Goal: Navigation & Orientation: Find specific page/section

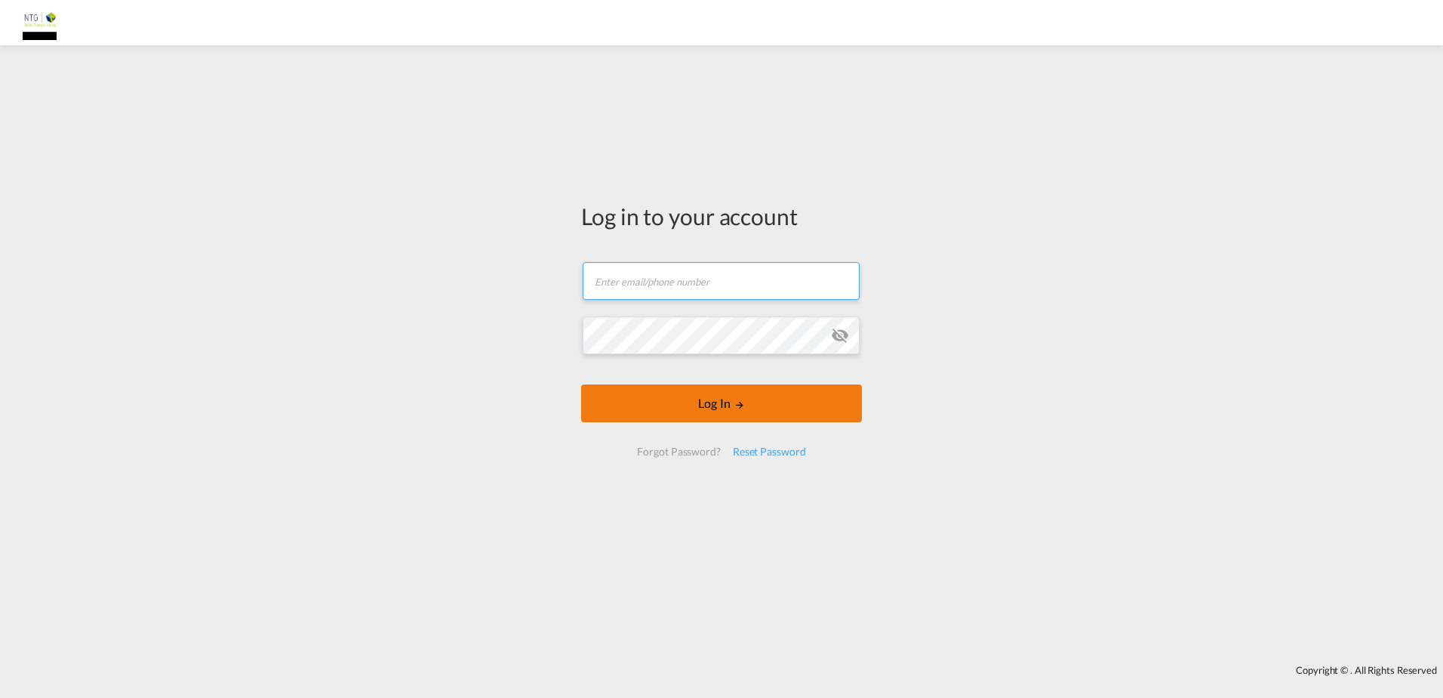
type input "[EMAIL_ADDRESS][DOMAIN_NAME]"
click at [709, 411] on button "Log In" at bounding box center [721, 403] width 281 height 38
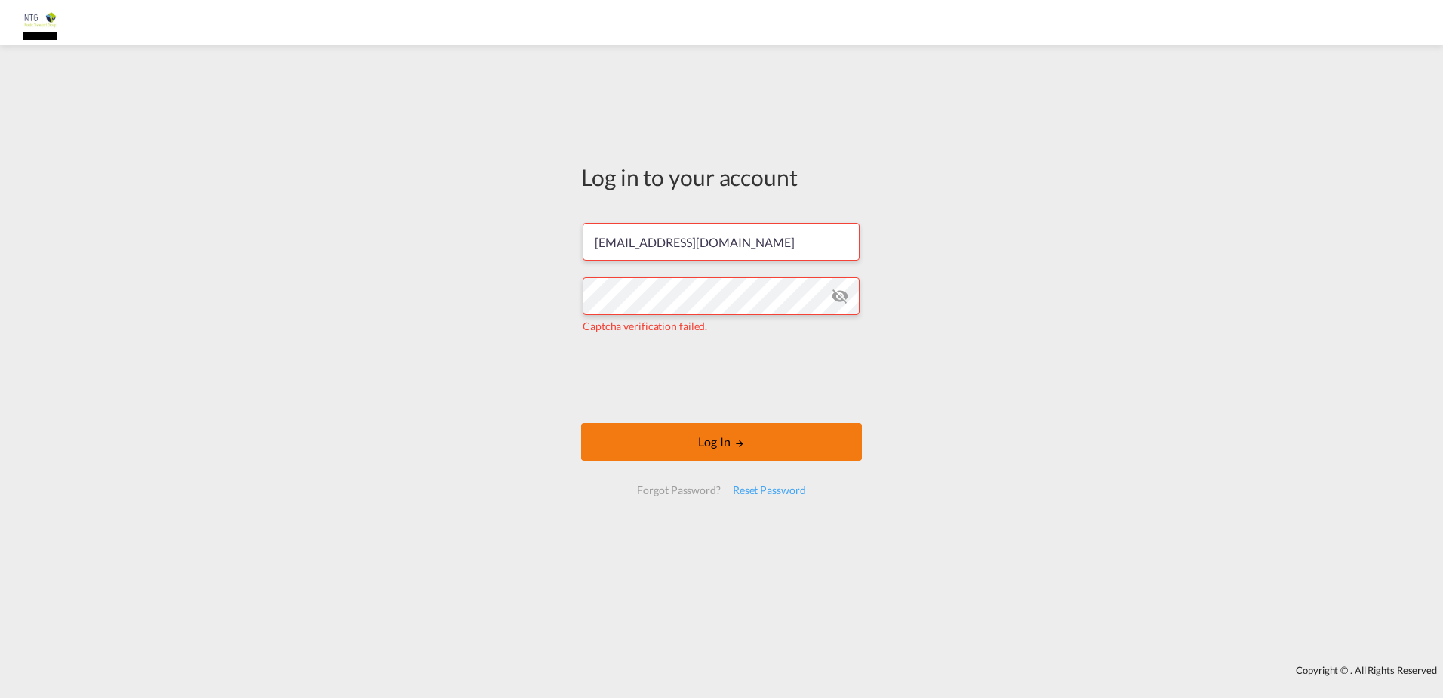
click at [667, 428] on button "Log In" at bounding box center [721, 442] width 281 height 38
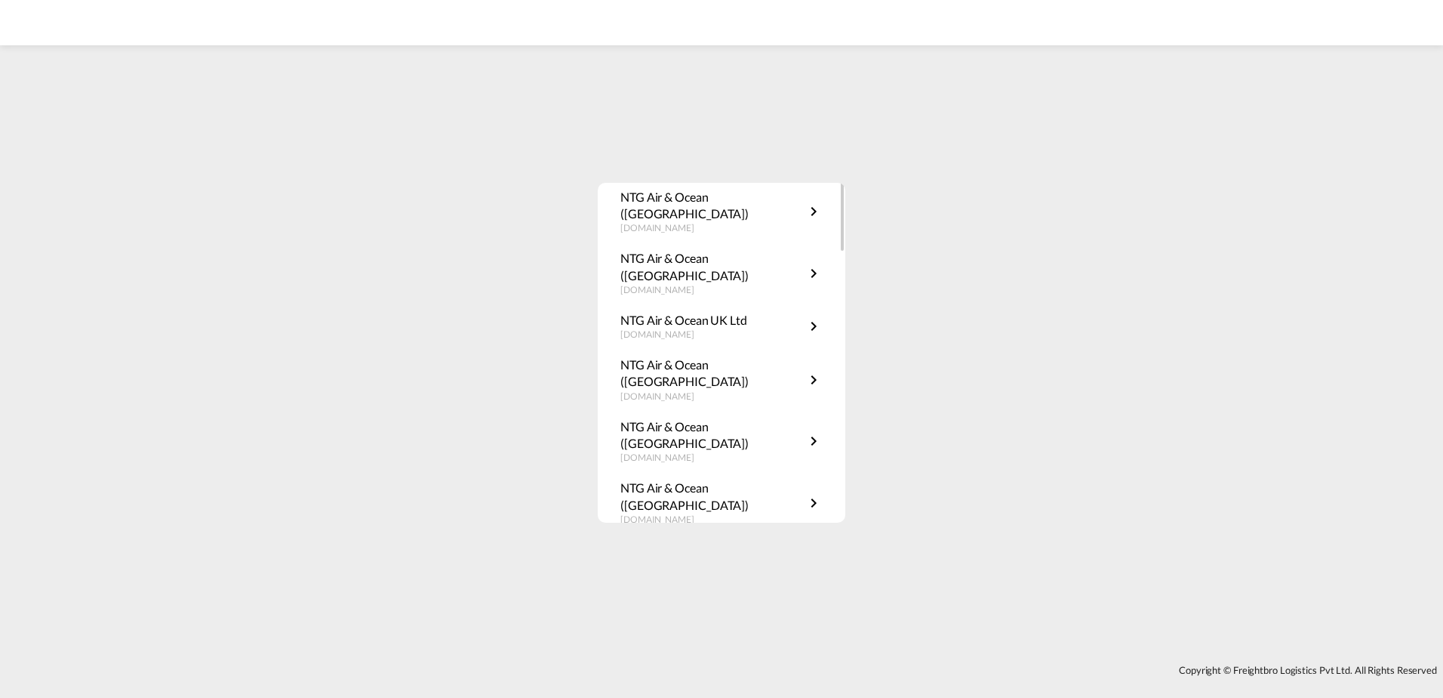
scroll to position [219, 0]
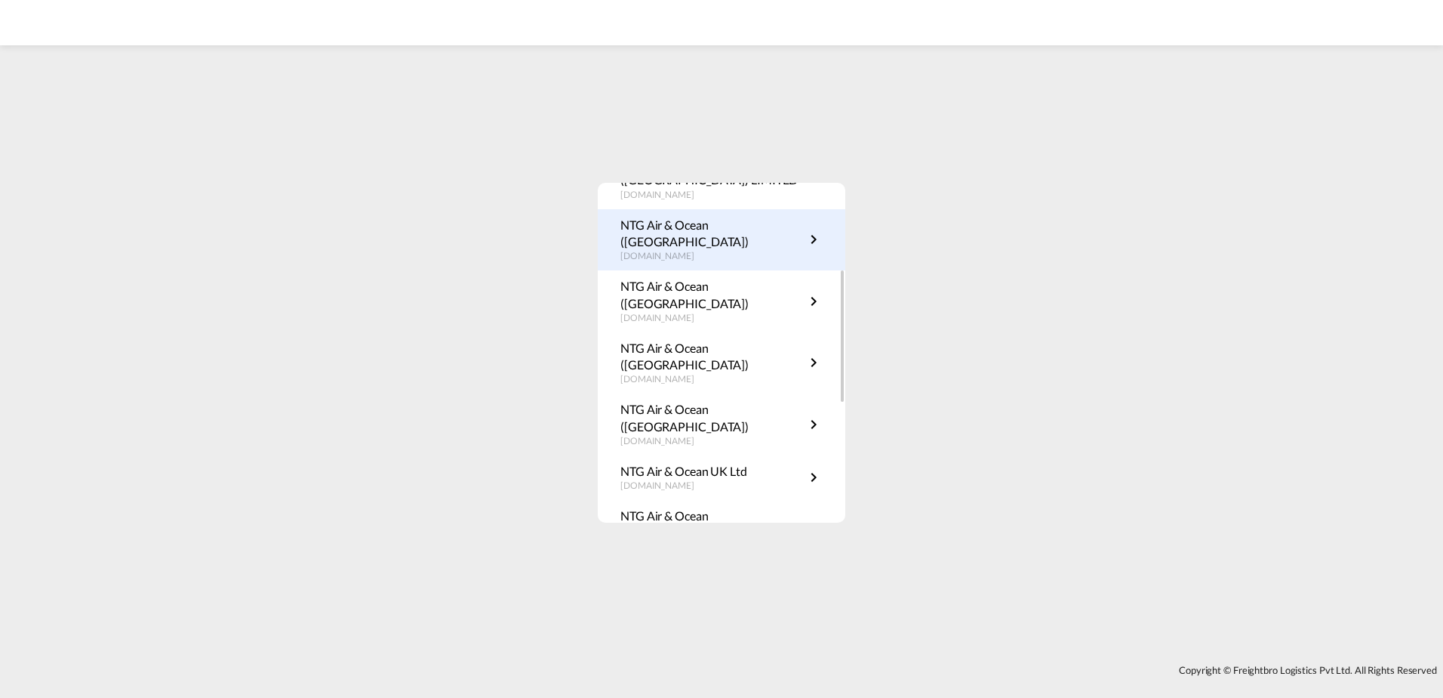
click at [710, 250] on p "[DOMAIN_NAME]" at bounding box center [713, 256] width 184 height 13
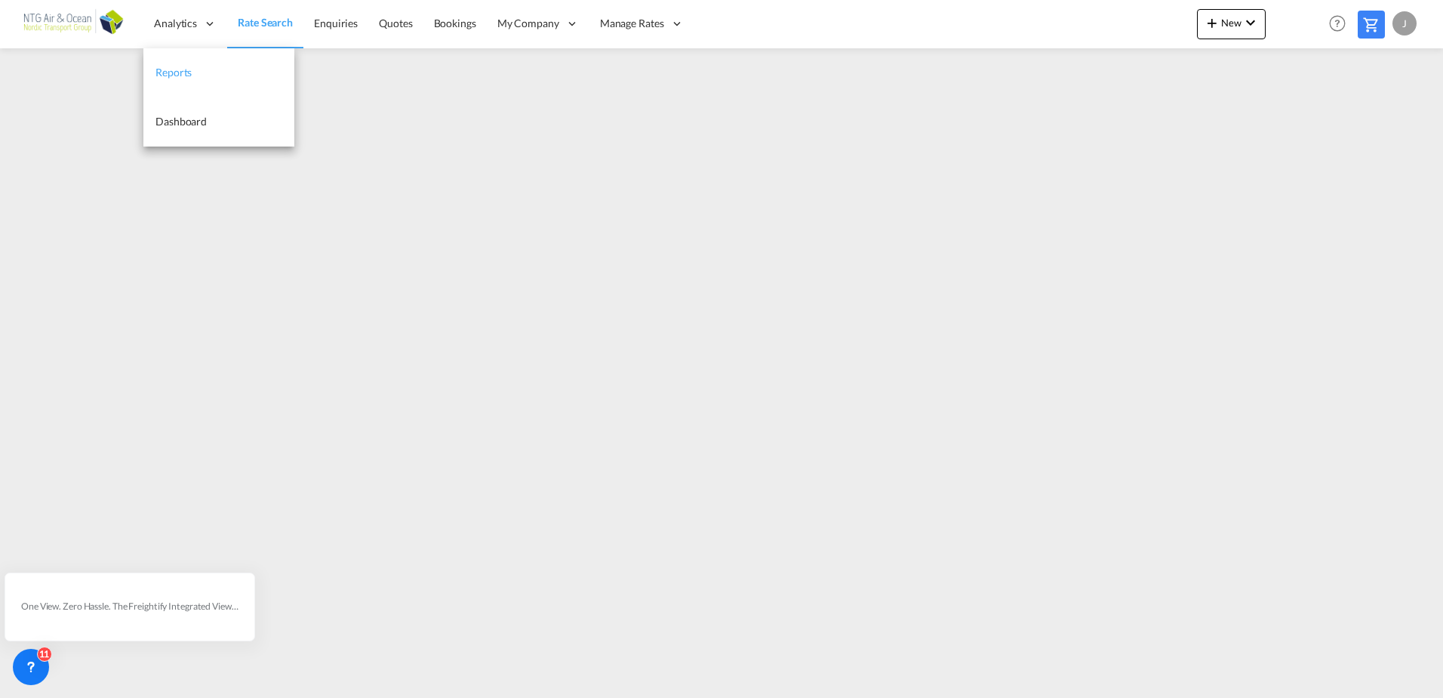
click at [178, 75] on span "Reports" at bounding box center [174, 72] width 36 height 13
click at [188, 125] on span "Dashboard" at bounding box center [181, 121] width 51 height 13
